Goal: Transaction & Acquisition: Purchase product/service

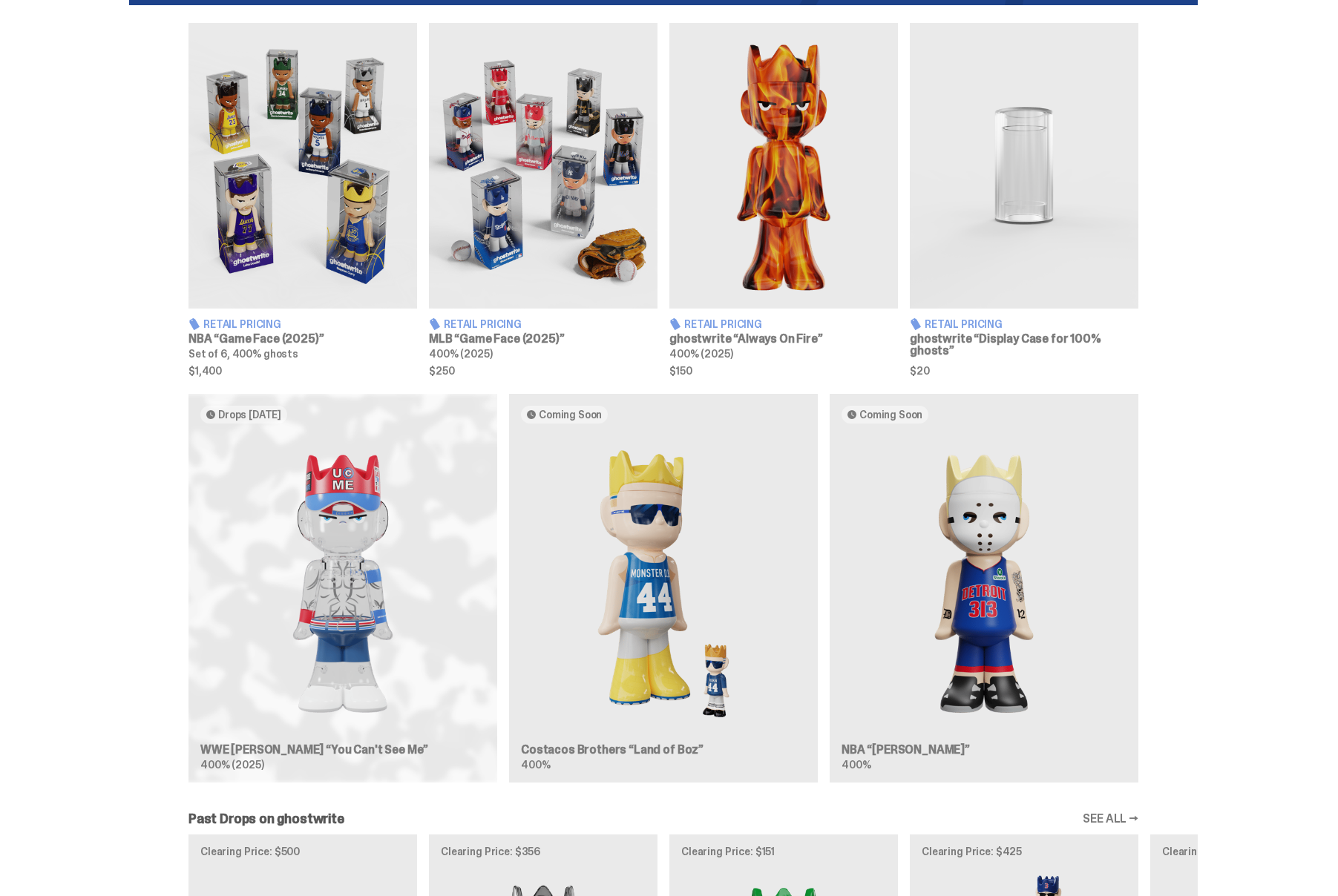
scroll to position [625, 0]
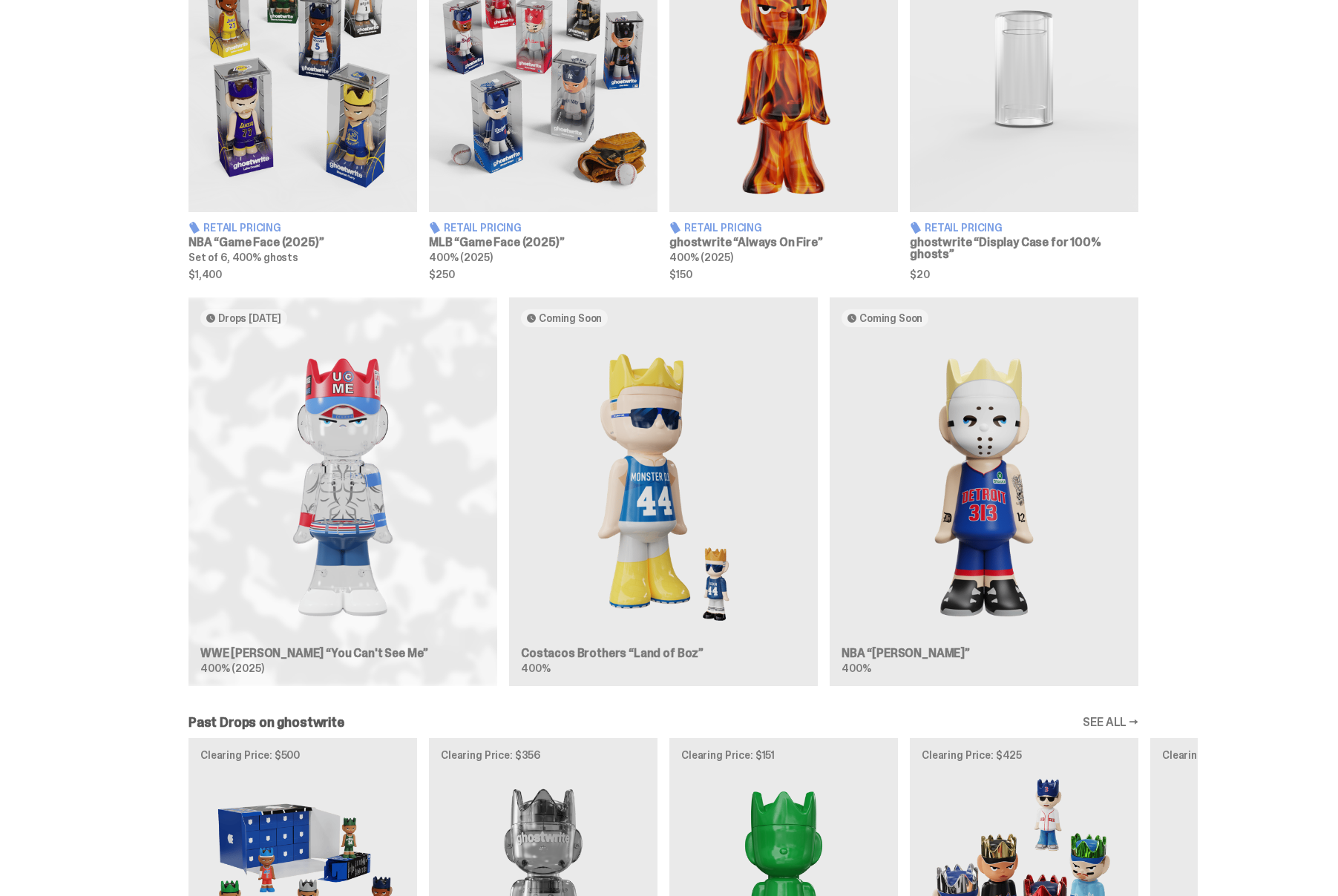
click at [361, 535] on div "Drops [DATE] WWE [PERSON_NAME] “You Can't See Me” 400% (2025) Coming Soon Costa…" at bounding box center [663, 498] width 1068 height 400
click at [342, 400] on div "Drops [DATE] WWE [PERSON_NAME] “You Can't See Me” 400% (2025) Coming Soon Costa…" at bounding box center [663, 498] width 1068 height 400
click at [221, 668] on div "Drops [DATE] WWE [PERSON_NAME] “You Can't See Me” 400% (2025) Coming Soon Costa…" at bounding box center [663, 498] width 1068 height 400
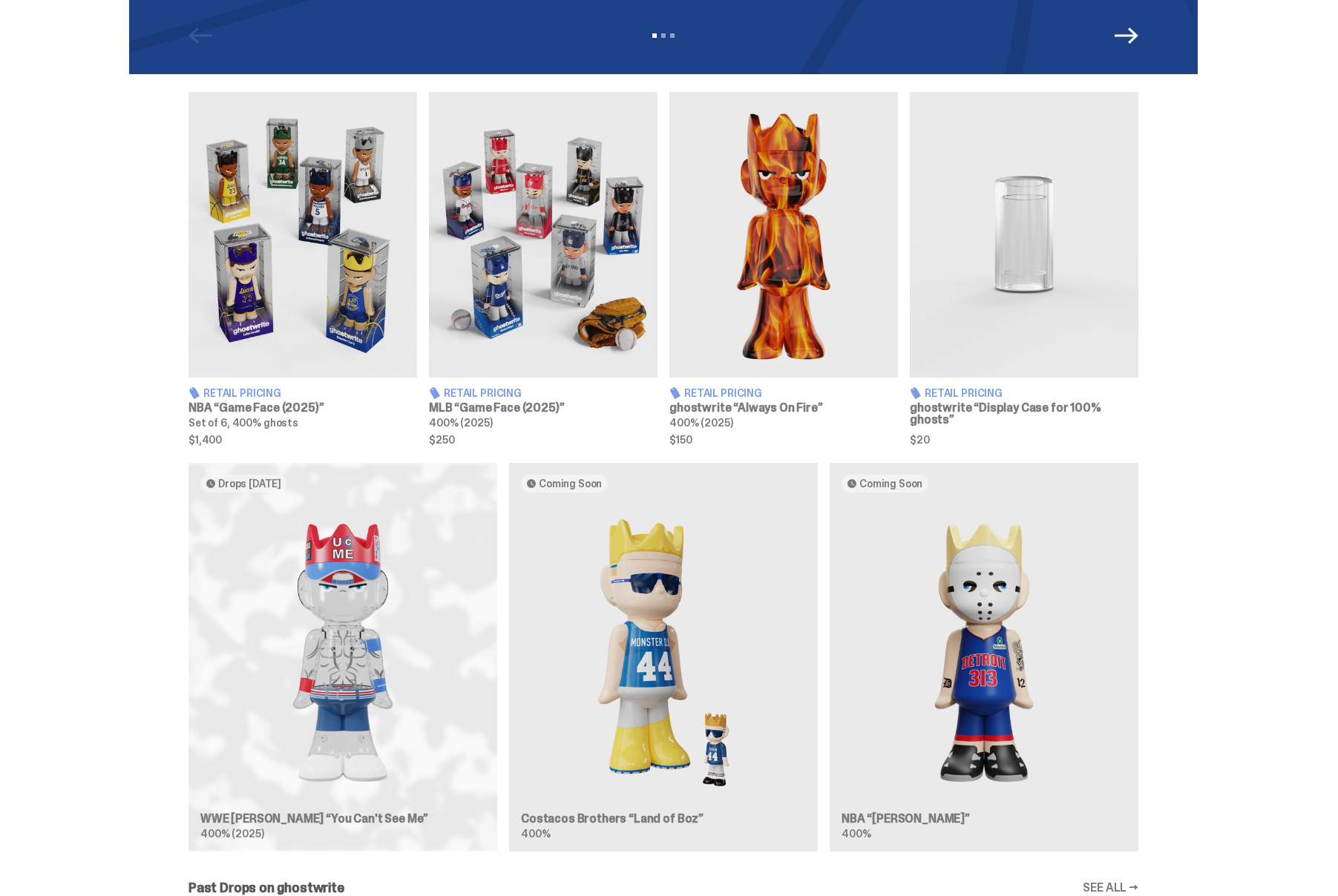
scroll to position [458, 0]
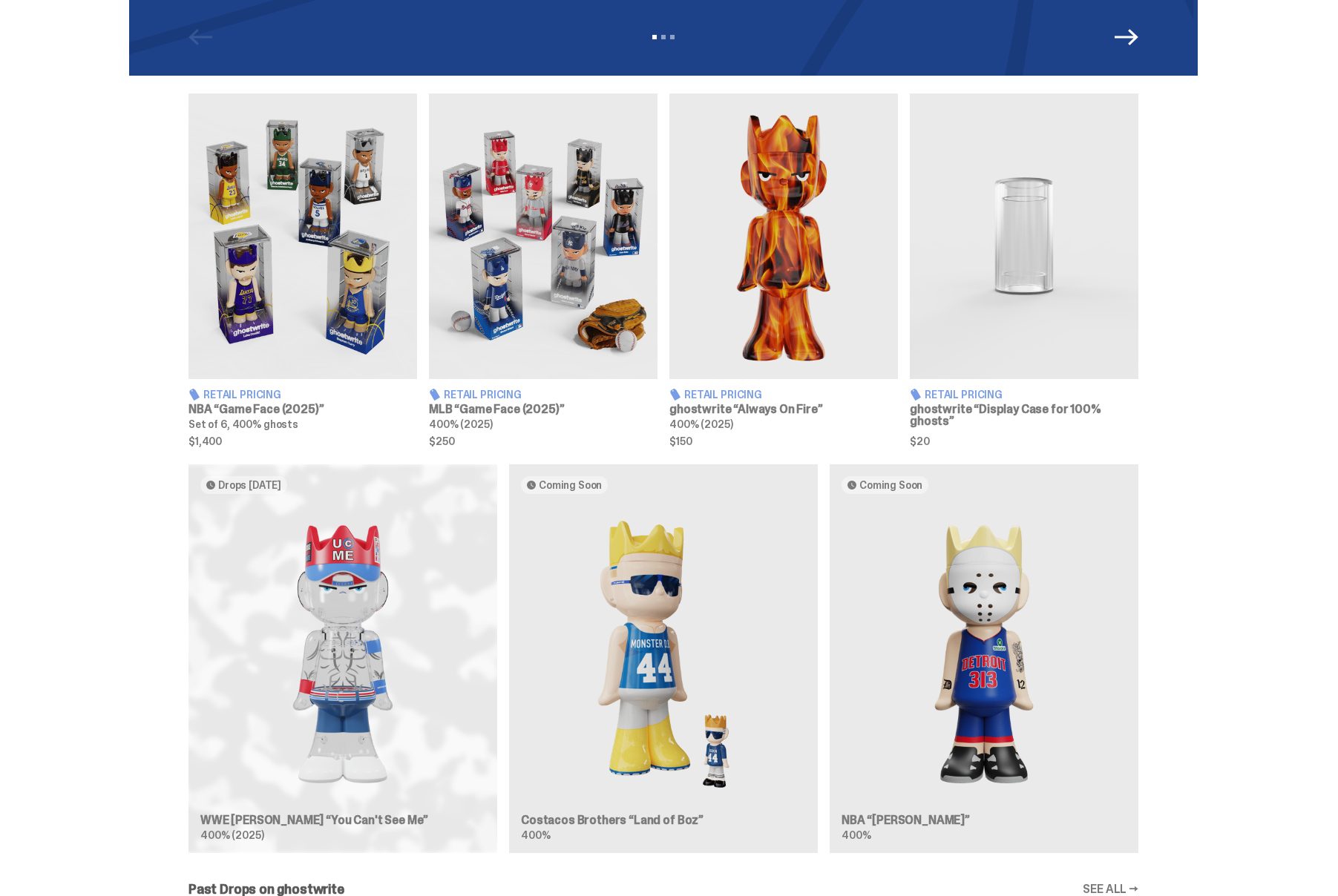
click at [288, 486] on div "Drops [DATE] WWE [PERSON_NAME] “You Can't See Me” 400% (2025) Coming Soon Costa…" at bounding box center [663, 664] width 1068 height 400
click at [189, 483] on div "Drops [DATE] WWE [PERSON_NAME] “You Can't See Me” 400% (2025) Coming Soon Costa…" at bounding box center [663, 664] width 1068 height 400
click at [348, 499] on div "Drops [DATE] WWE [PERSON_NAME] “You Can't See Me” 400% (2025) Coming Soon Costa…" at bounding box center [663, 664] width 1068 height 400
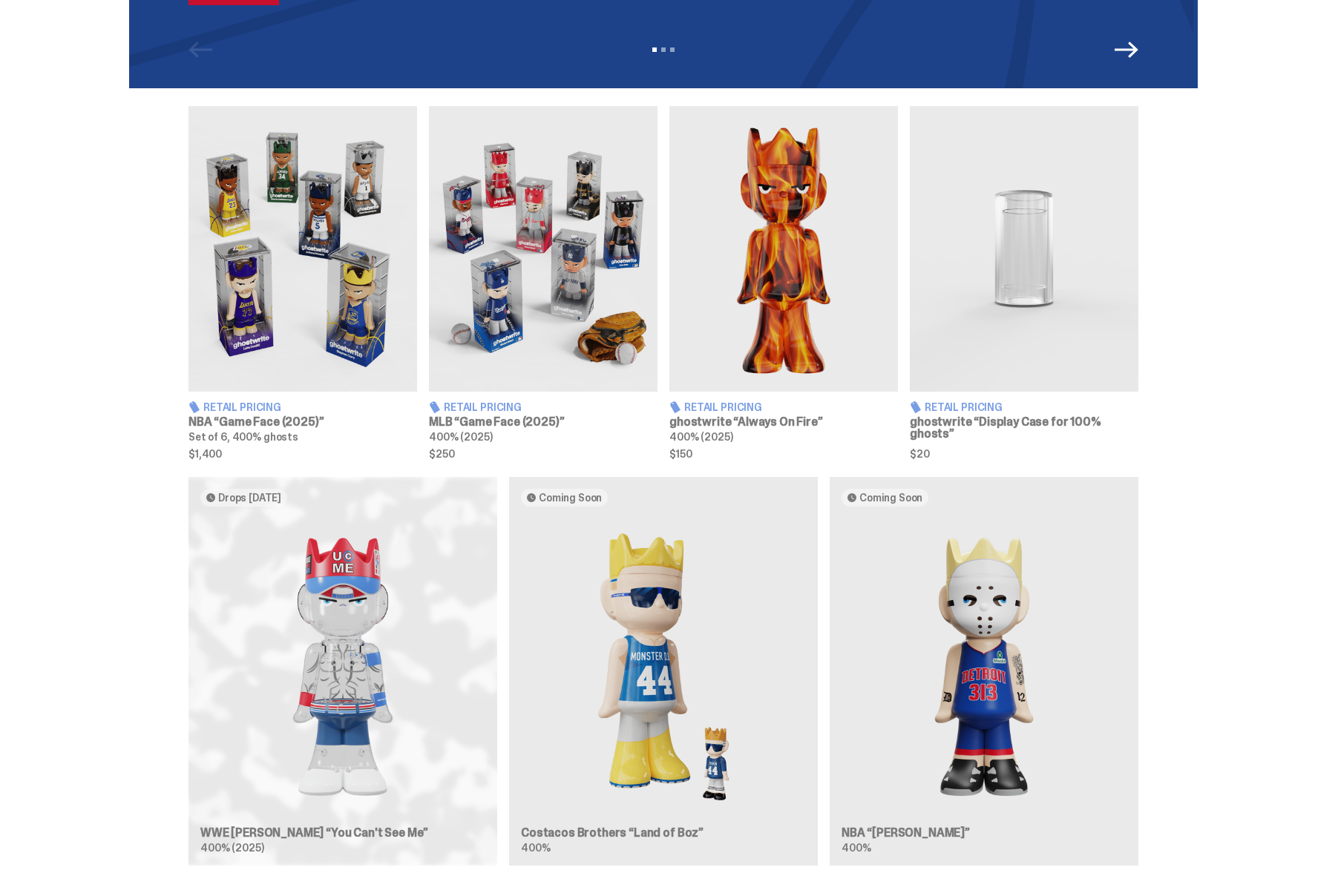
scroll to position [493, 0]
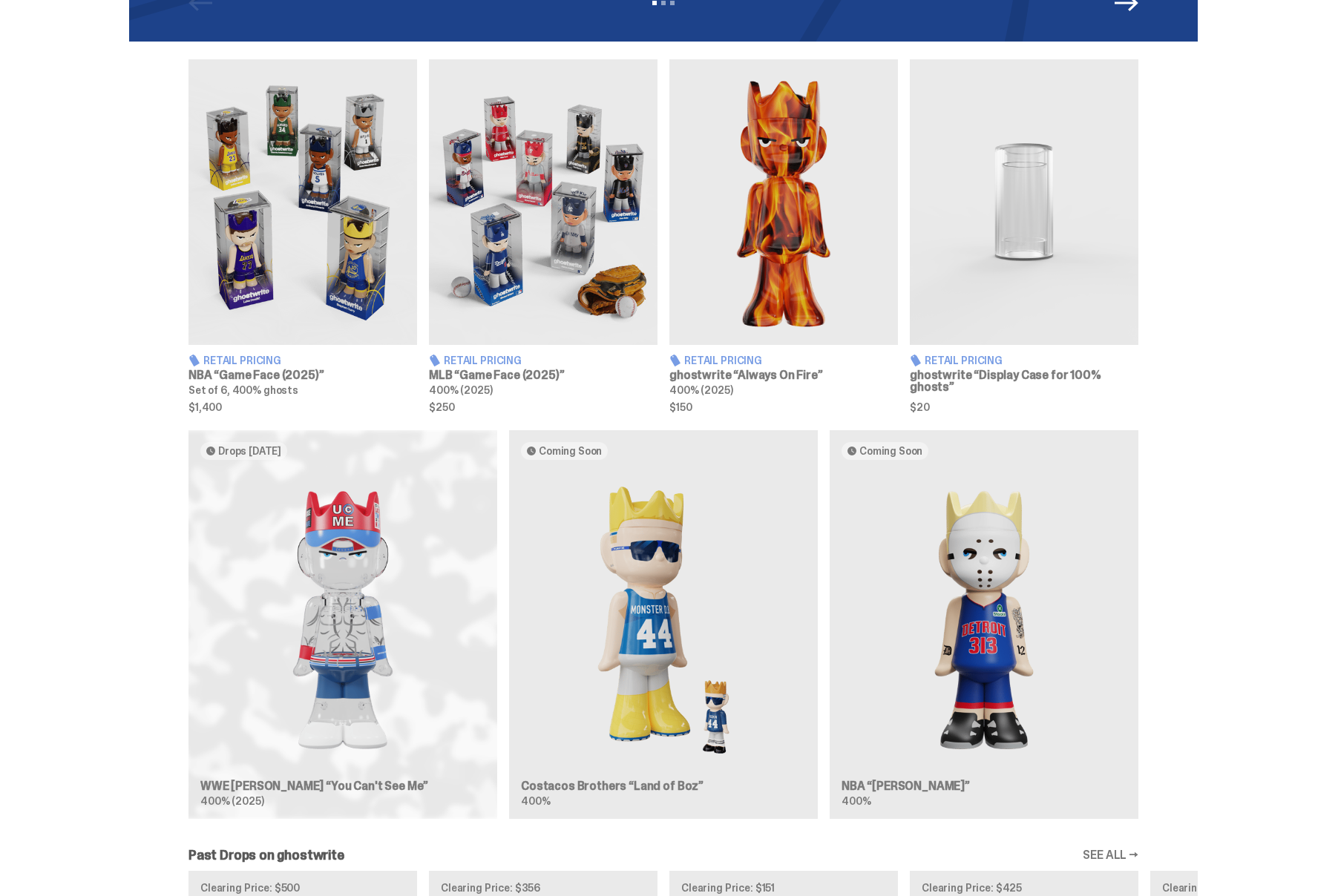
click at [577, 680] on div "Drops [DATE] WWE [PERSON_NAME] “You Can't See Me” 400% (2025) Coming Soon Costa…" at bounding box center [663, 630] width 1068 height 400
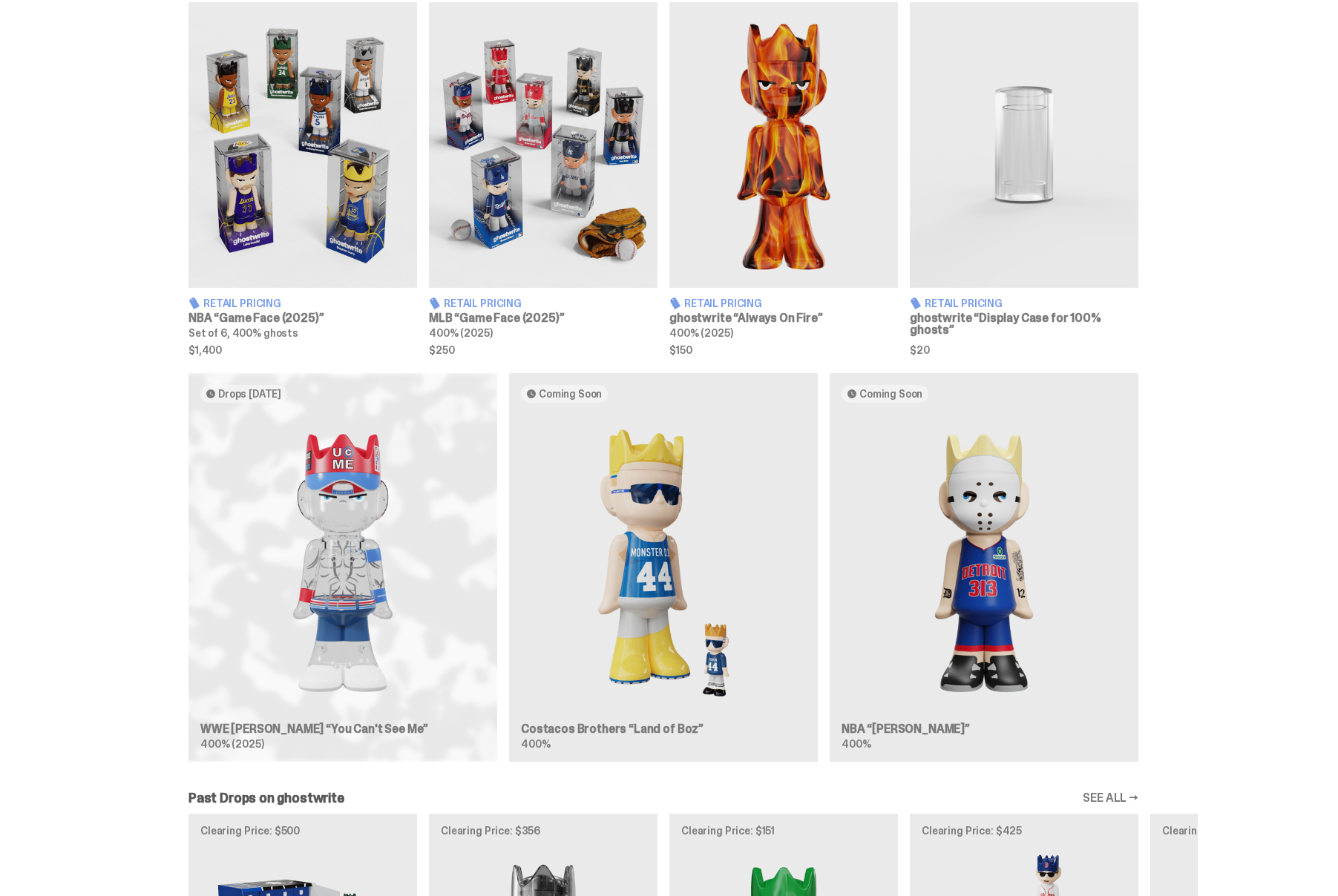
scroll to position [566, 0]
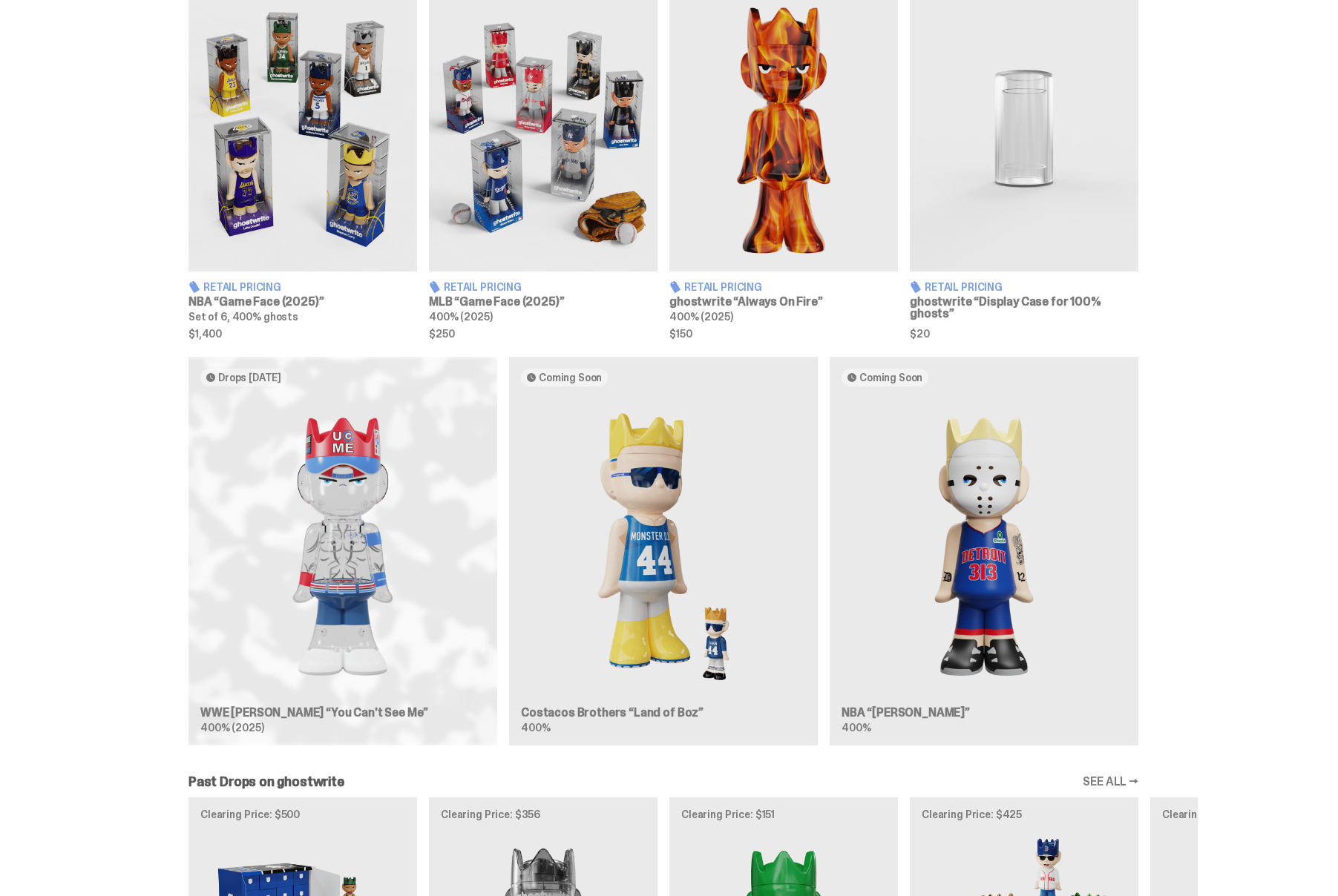
click at [387, 646] on div "Drops [DATE] WWE [PERSON_NAME] “You Can't See Me” 400% (2025) Coming Soon Costa…" at bounding box center [663, 557] width 1068 height 400
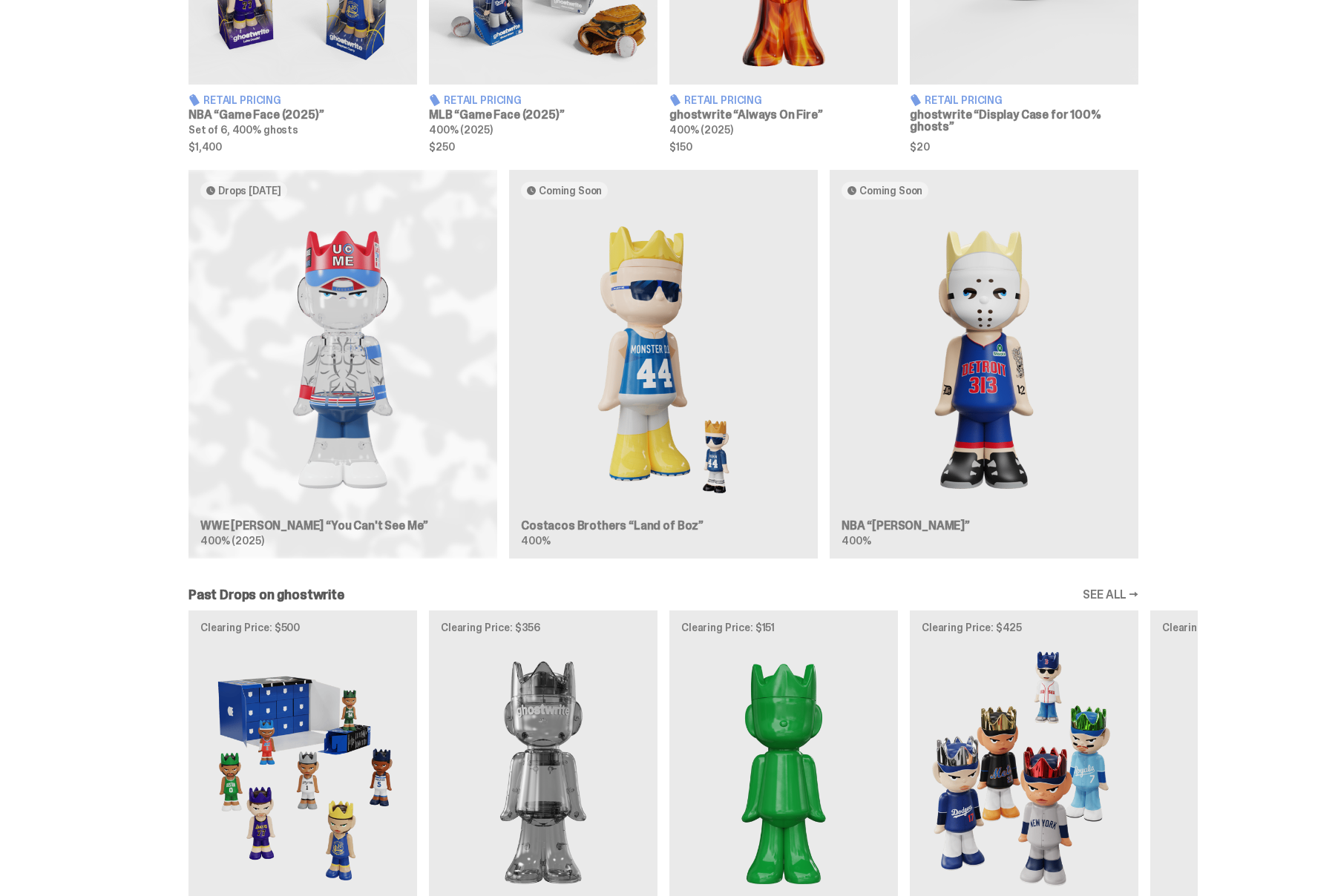
scroll to position [909, 0]
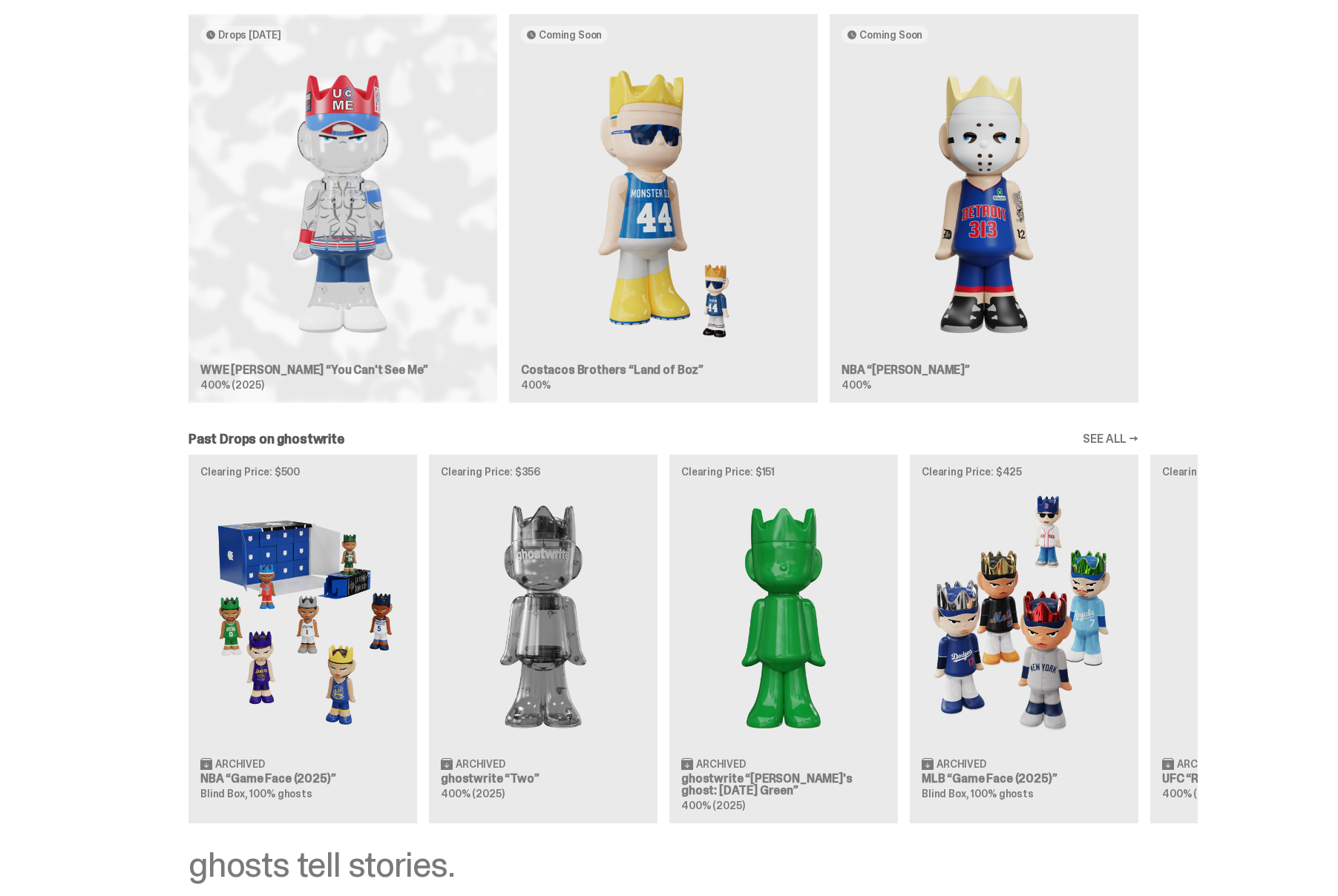
click at [546, 559] on div "Clearing Price: $500 Archived NBA “Game Face (2025)” Blind Box, 100% ghosts Cle…" at bounding box center [663, 639] width 1068 height 368
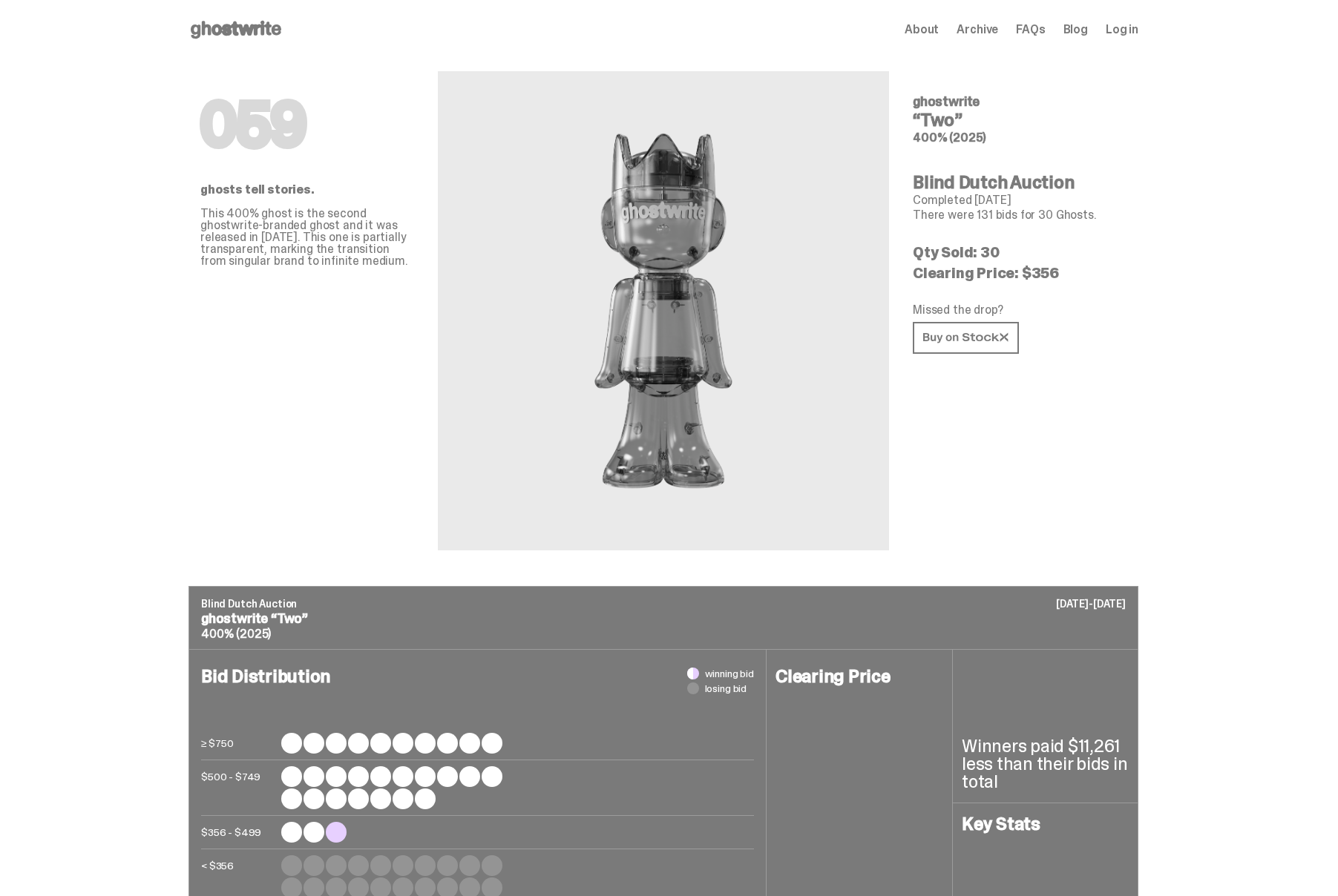
scroll to position [173, 0]
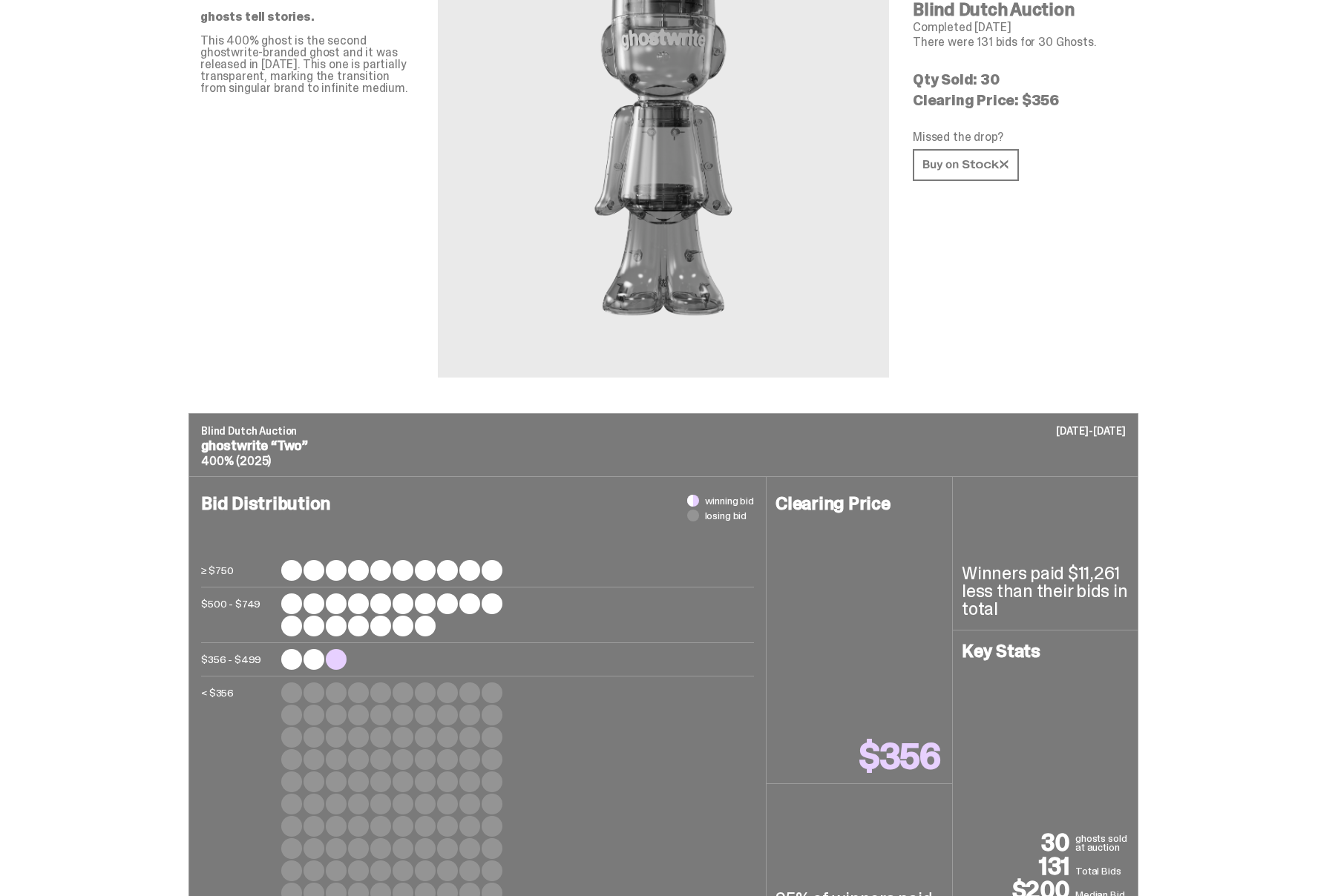
click at [724, 504] on span "winning bid" at bounding box center [730, 501] width 49 height 10
click at [343, 655] on div at bounding box center [336, 659] width 20 height 20
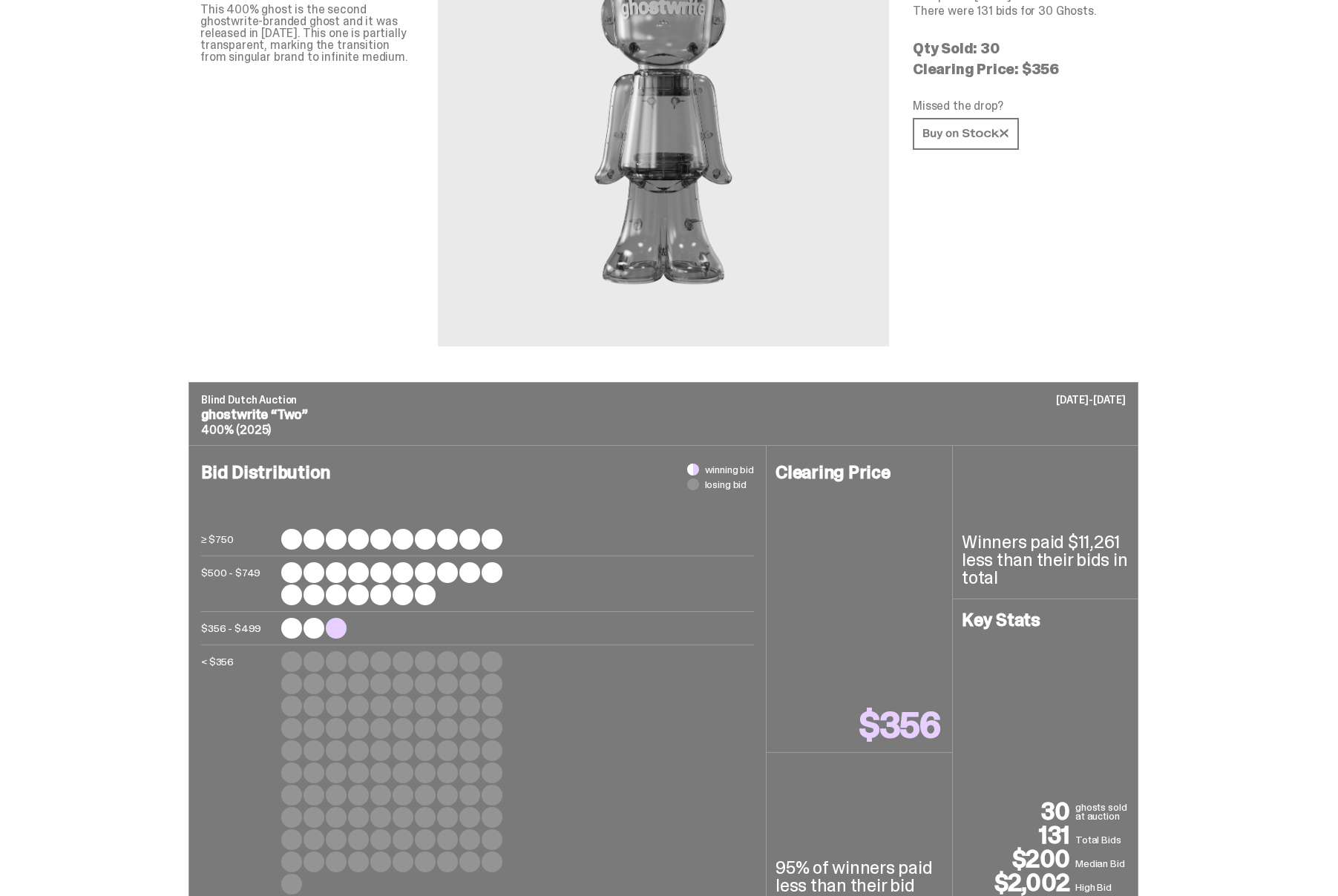
scroll to position [0, 0]
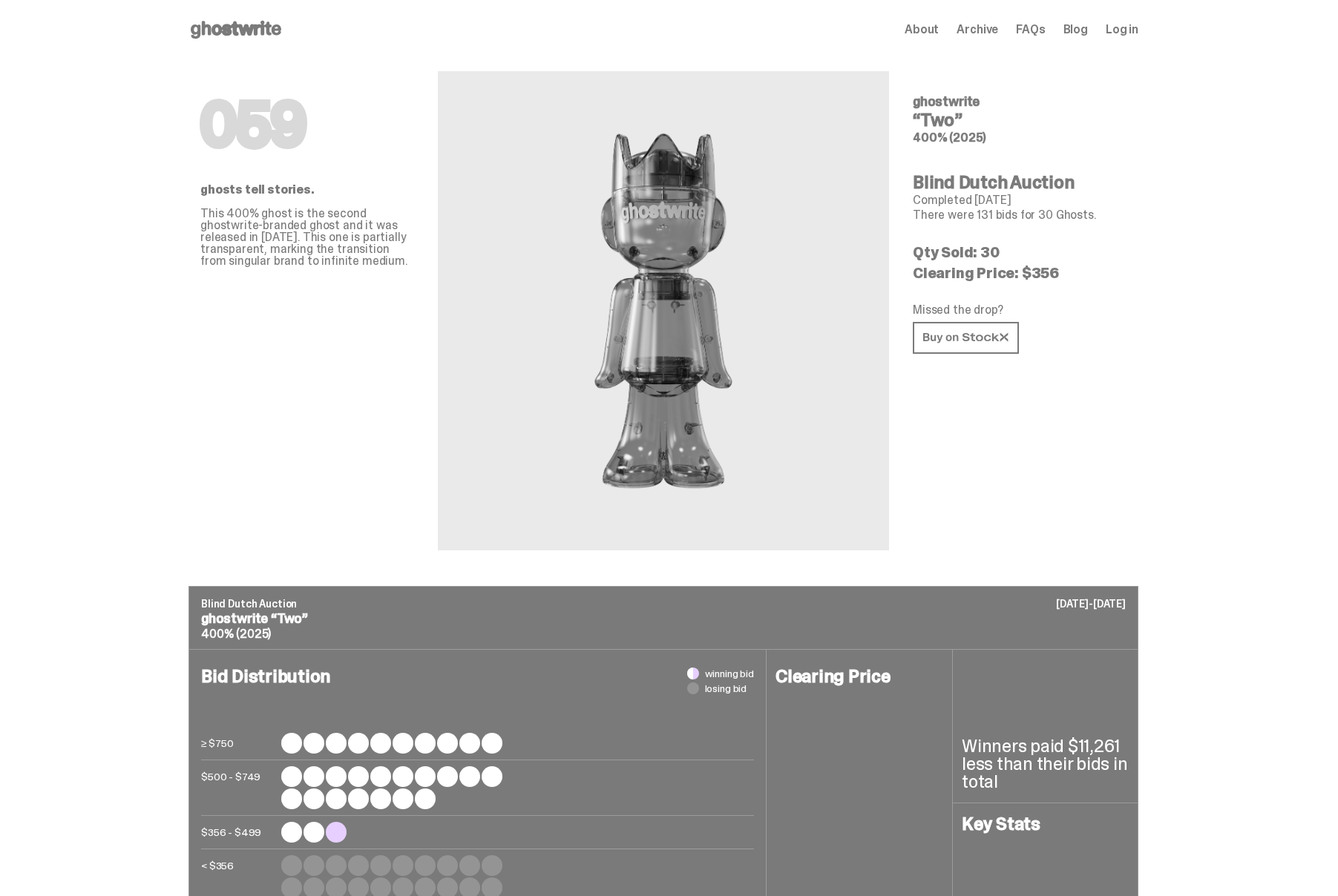
click at [966, 269] on p "Clearing Price: $356" at bounding box center [1020, 272] width 214 height 14
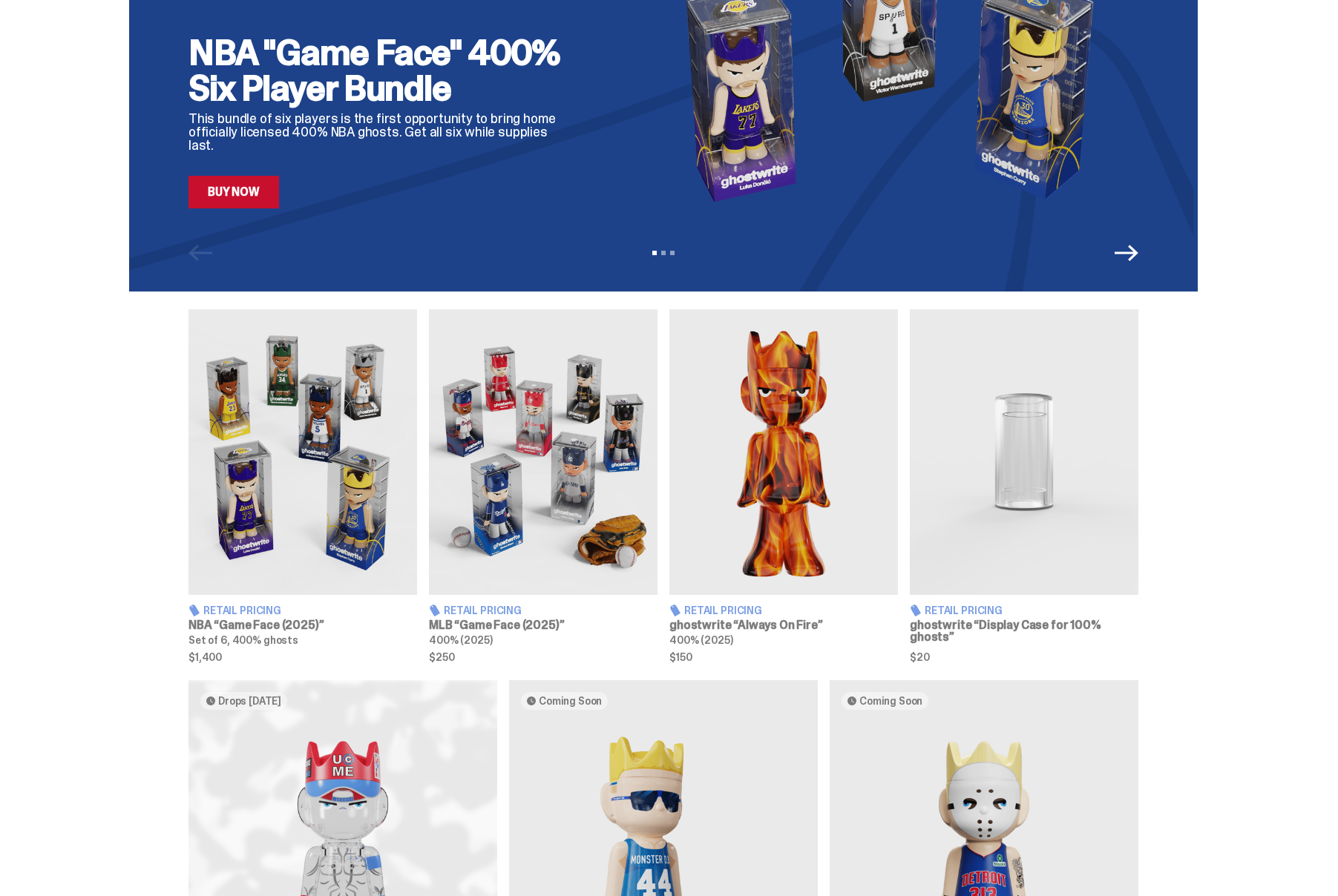
scroll to position [174, 0]
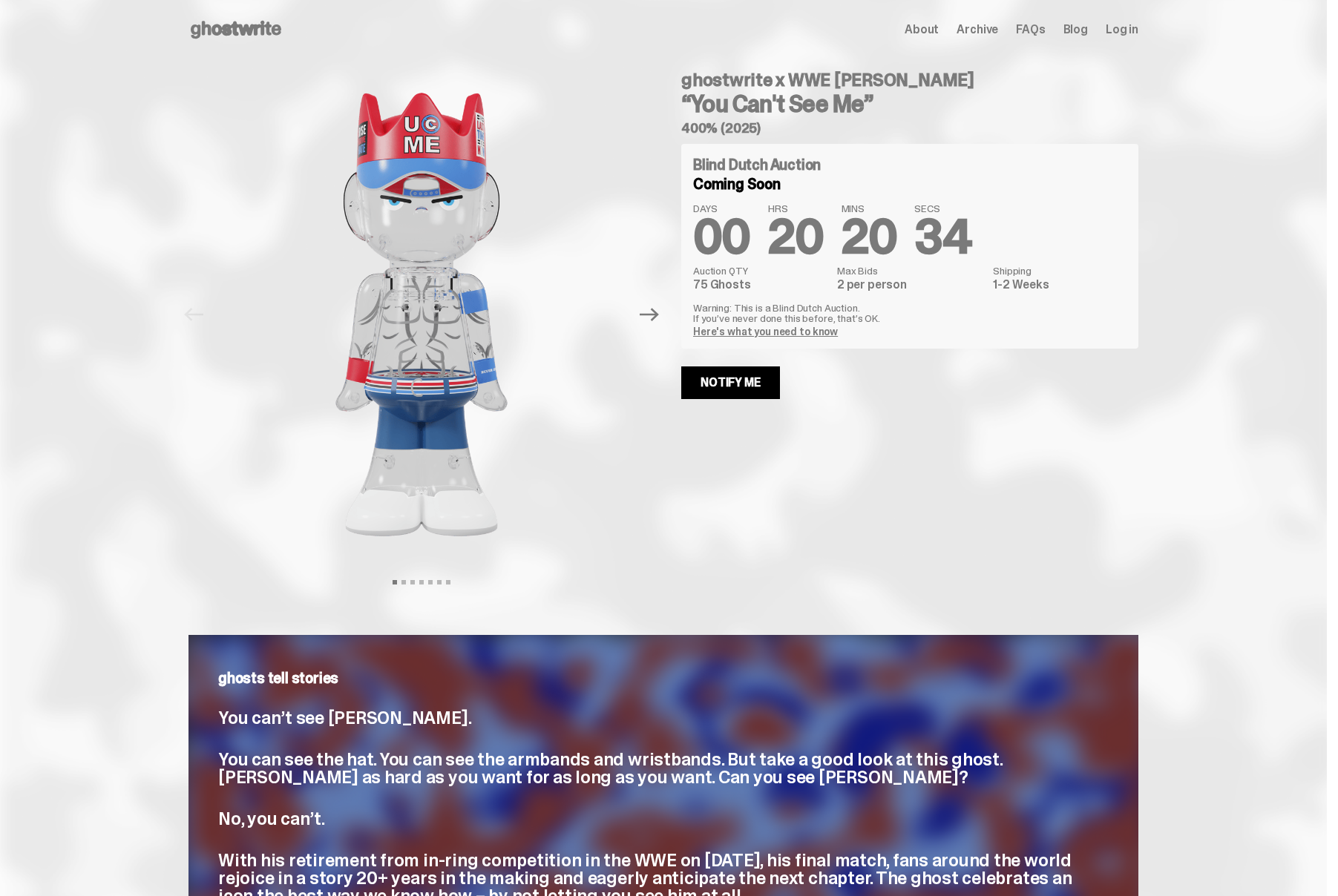
drag, startPoint x: 742, startPoint y: 308, endPoint x: 870, endPoint y: 306, distance: 128.0
click at [870, 306] on p "Warning: This is a Blind Dutch Auction. If you’ve never done this before, that’…" at bounding box center [910, 313] width 434 height 20
copy p "This is a Blind Dutch Auction."
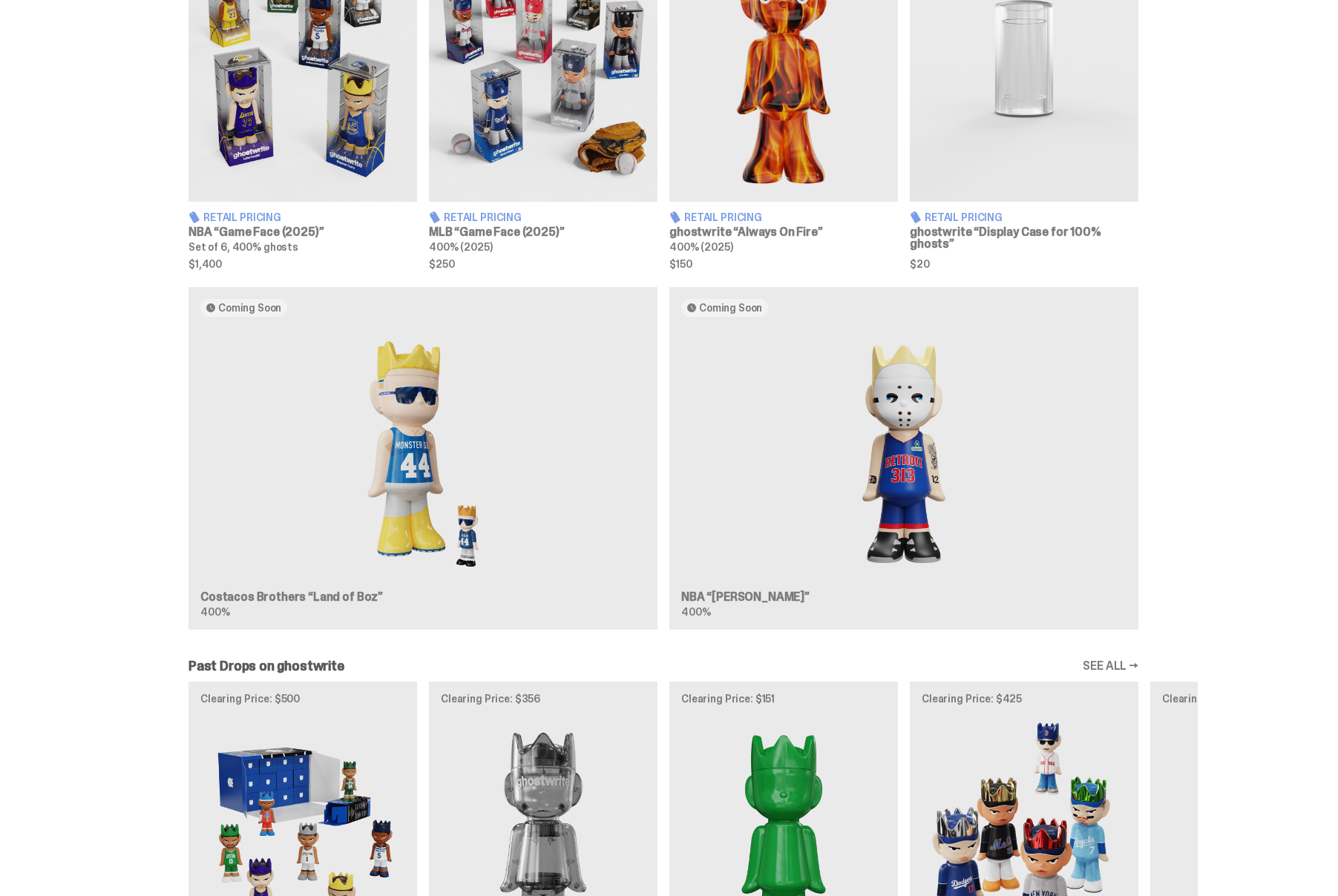
scroll to position [695, 0]
